Goal: Task Accomplishment & Management: Manage account settings

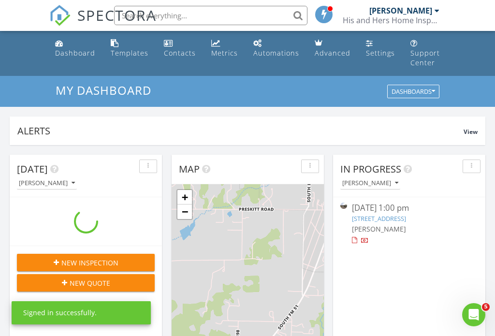
scroll to position [881, 496]
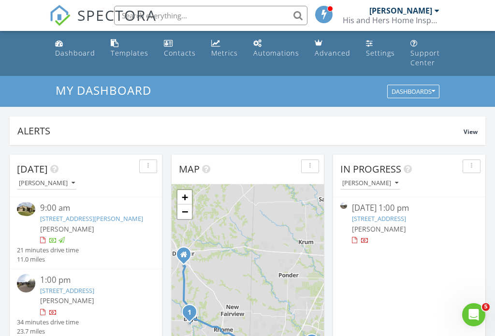
click at [94, 293] on link "632 Meadow Ln, Roanoke, TX 76262" at bounding box center [67, 290] width 54 height 9
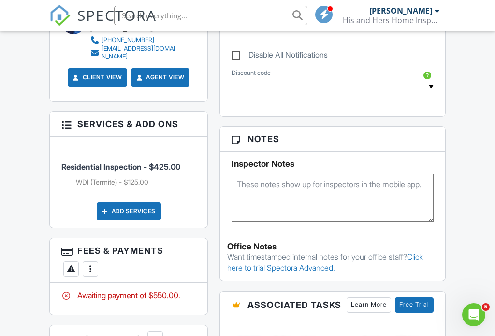
scroll to position [625, 0]
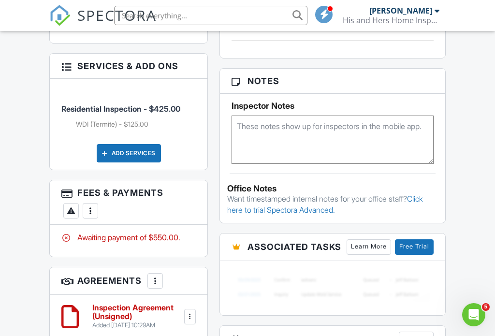
click at [96, 203] on div "More" at bounding box center [90, 210] width 15 height 15
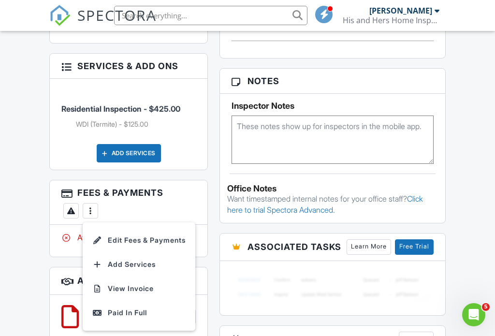
click at [131, 307] on div "Paid In Full" at bounding box center [138, 313] width 93 height 12
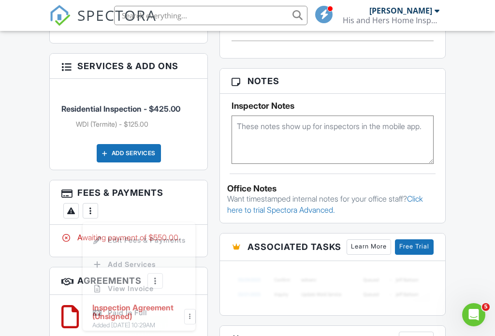
scroll to position [639, 0]
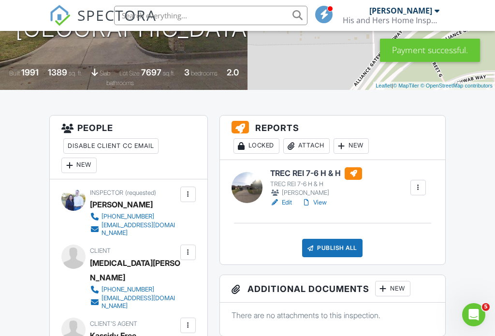
click at [306, 180] on h6 "TREC REI 7-6 H & H" at bounding box center [316, 173] width 92 height 13
